Goal: Information Seeking & Learning: Compare options

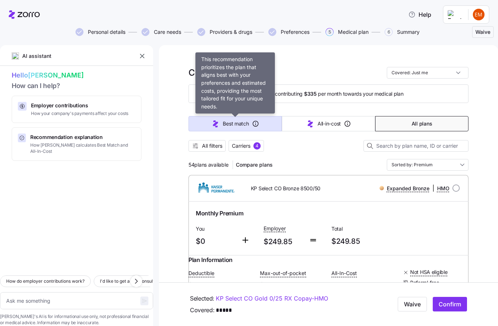
drag, startPoint x: 211, startPoint y: 124, endPoint x: 211, endPoint y: 66, distance: 58.3
click at [211, 124] on icon "button" at bounding box center [215, 124] width 9 height 9
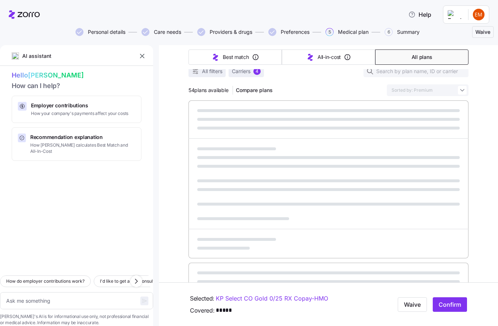
type textarea "x"
type input "Sorted by: Best match"
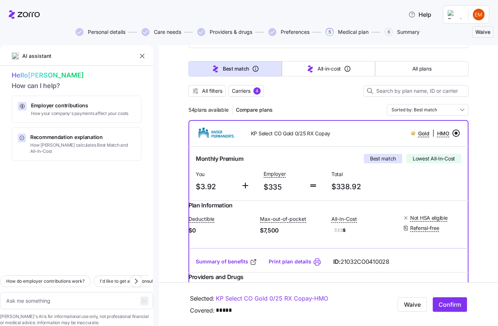
scroll to position [55, 0]
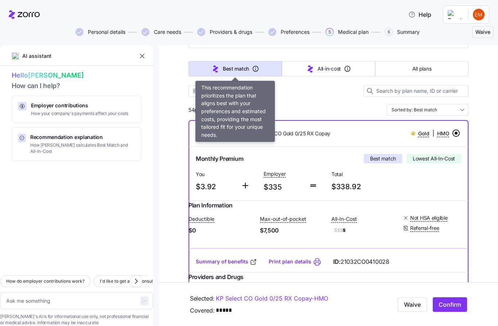
click at [258, 66] on icon "button" at bounding box center [255, 68] width 7 height 7
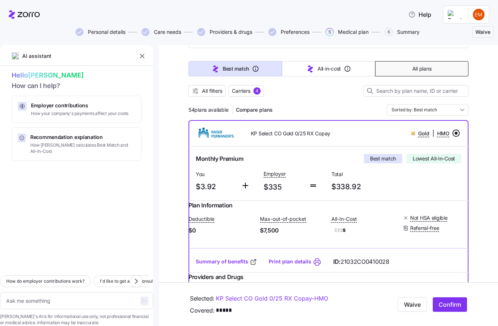
drag, startPoint x: 410, startPoint y: 67, endPoint x: 410, endPoint y: 8, distance: 58.3
click at [410, 67] on button "All plans" at bounding box center [421, 68] width 93 height 15
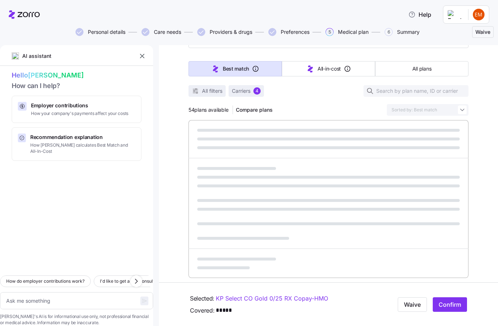
type textarea "x"
type input "Sorted by: Premium"
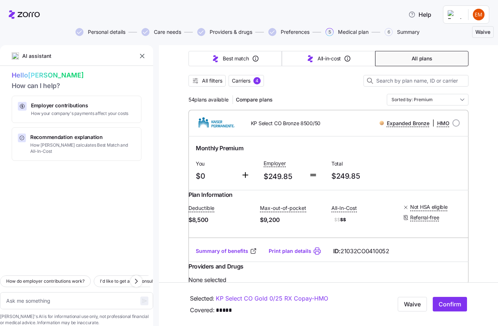
scroll to position [54, 0]
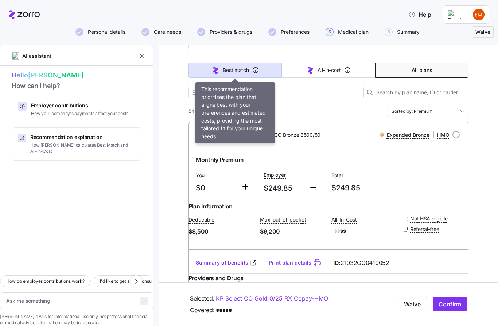
drag, startPoint x: 262, startPoint y: 66, endPoint x: 262, endPoint y: 7, distance: 58.3
click at [262, 66] on button "Best match" at bounding box center [234, 70] width 93 height 15
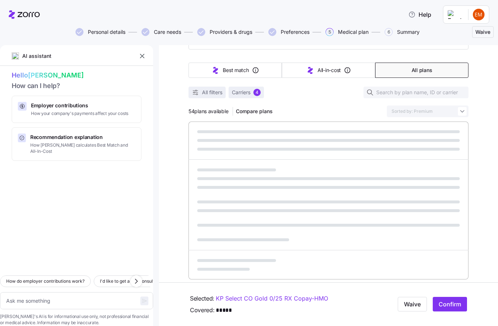
type textarea "x"
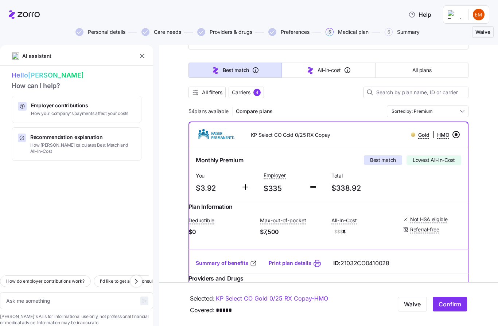
type input "Sorted by: Best match"
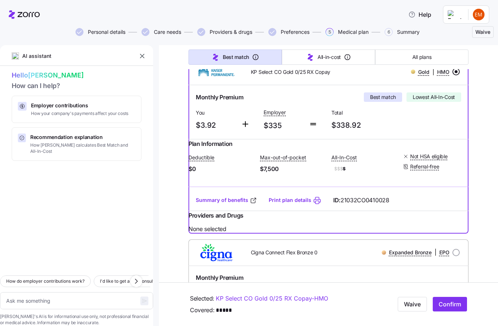
scroll to position [127, 0]
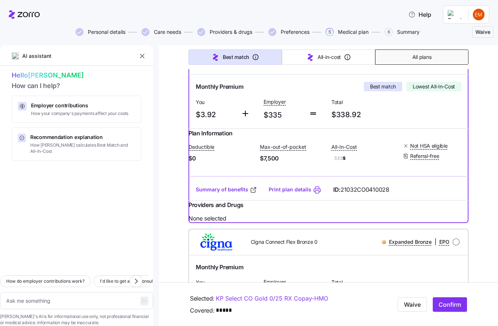
click at [410, 60] on button "All plans" at bounding box center [421, 57] width 93 height 15
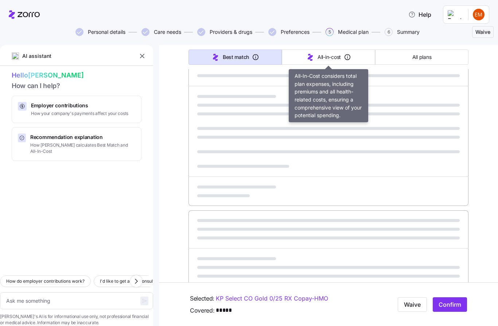
type textarea "x"
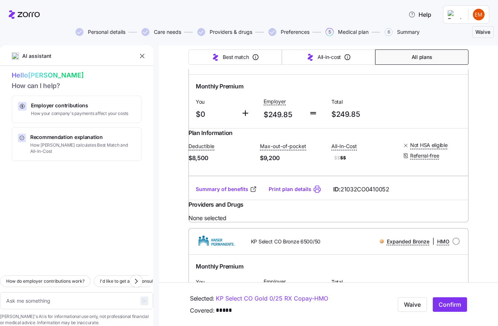
type input "Sorted by: Premium"
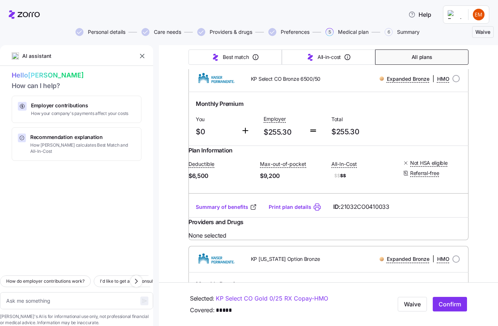
scroll to position [172, 0]
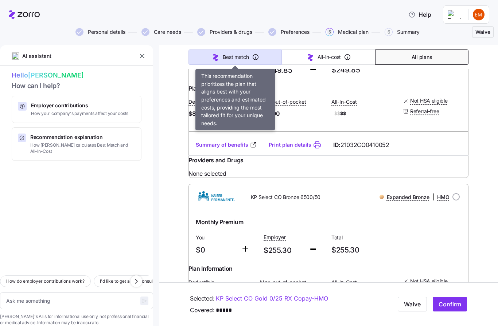
click at [248, 57] on span "Best match" at bounding box center [236, 57] width 26 height 7
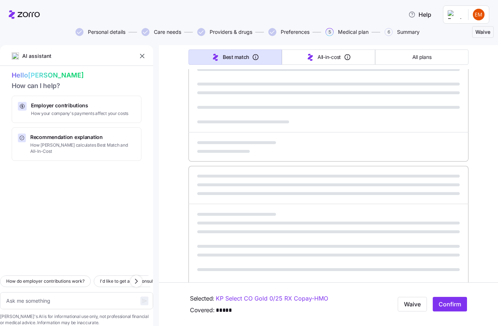
type textarea "x"
type input "Sorted by: Best match"
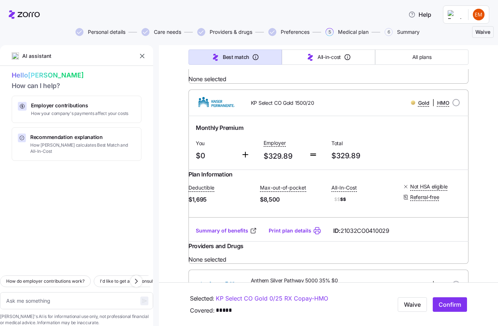
scroll to position [499, 0]
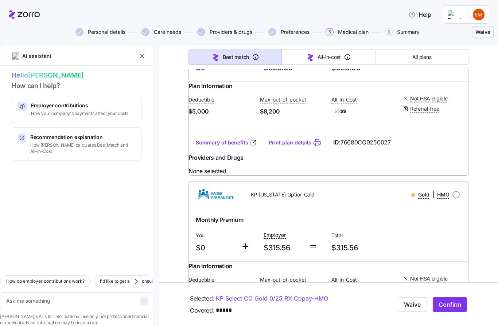
type textarea "x"
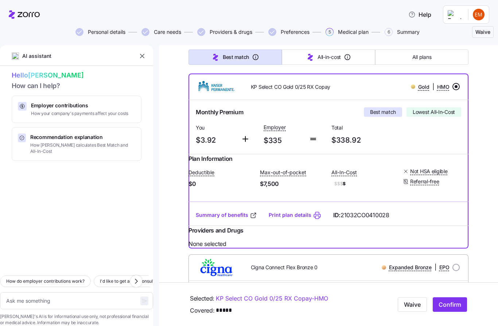
scroll to position [101, 0]
